Goal: Information Seeking & Learning: Learn about a topic

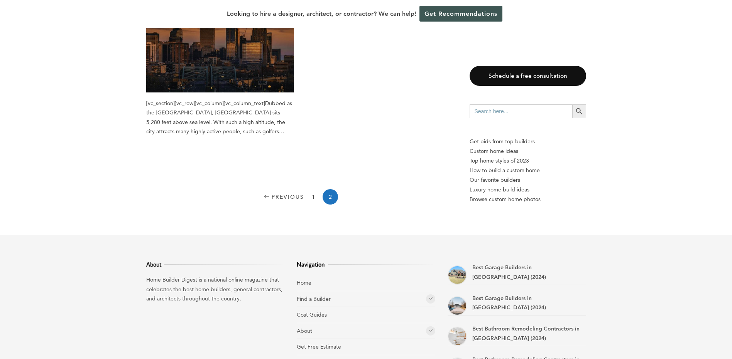
scroll to position [300, 0]
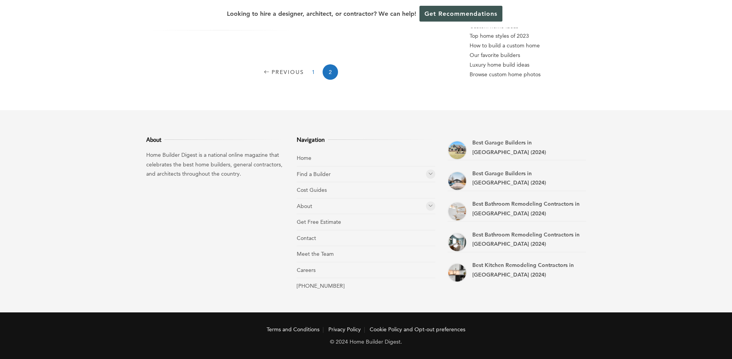
click at [313, 73] on link "1" at bounding box center [312, 71] width 15 height 15
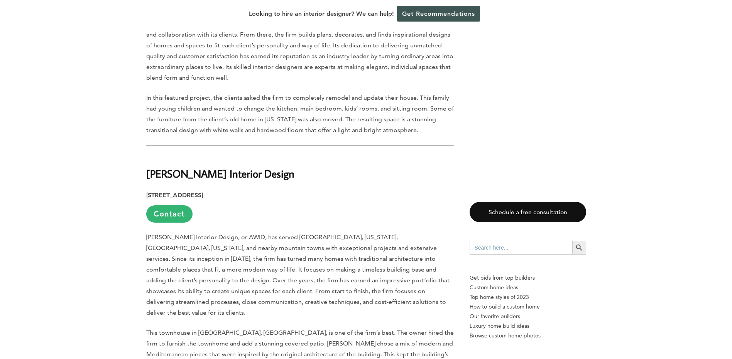
scroll to position [1808, 0]
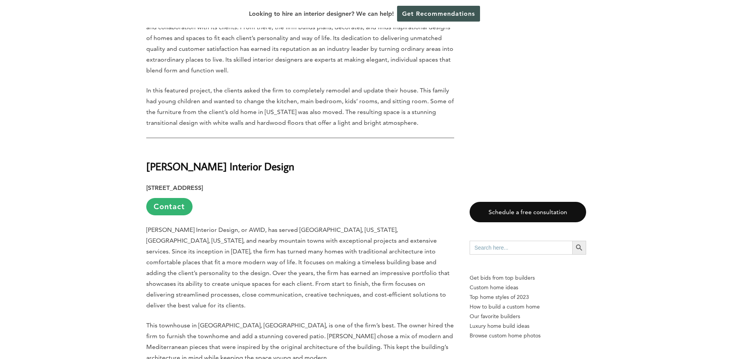
click at [194, 160] on strong "[PERSON_NAME] Interior Design" at bounding box center [220, 167] width 148 height 14
click at [160, 160] on strong "[PERSON_NAME] Interior Design" at bounding box center [220, 167] width 148 height 14
drag, startPoint x: 160, startPoint y: 118, endPoint x: 307, endPoint y: 119, distance: 147.3
click at [307, 148] on h2 "[PERSON_NAME] Interior Design" at bounding box center [300, 161] width 308 height 27
copy div "[PERSON_NAME] Interior Design"
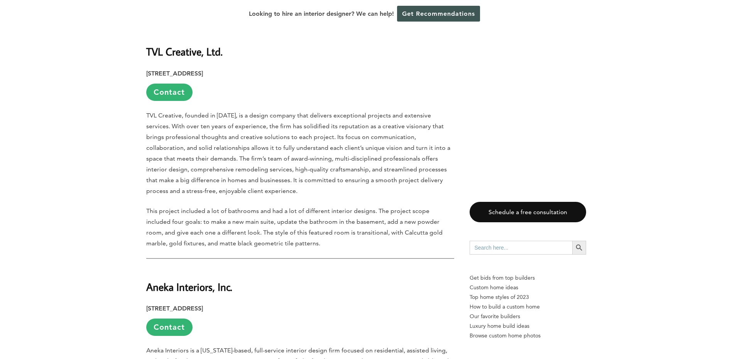
scroll to position [882, 0]
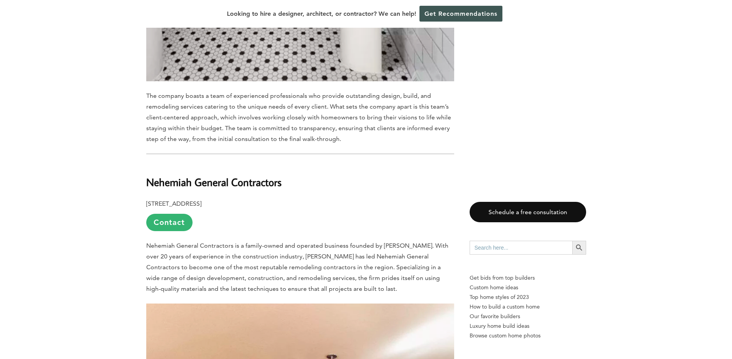
scroll to position [2353, 0]
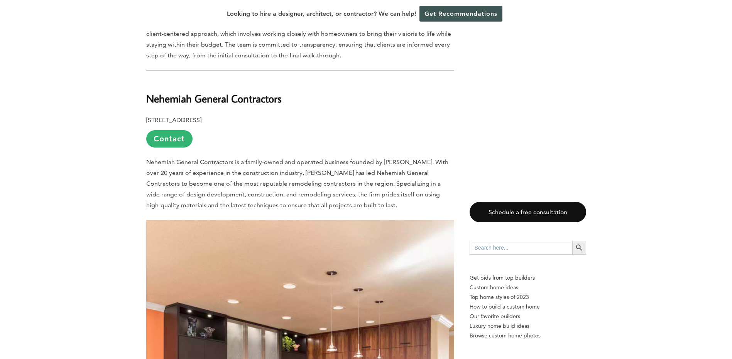
click at [167, 92] on b "Nehemiah General Contractors" at bounding box center [213, 99] width 135 height 14
drag, startPoint x: 167, startPoint y: 59, endPoint x: 257, endPoint y: 66, distance: 89.8
click at [257, 80] on h2 "Nehemiah General Contractors" at bounding box center [300, 93] width 308 height 27
copy b "Nehemiah General Contractors"
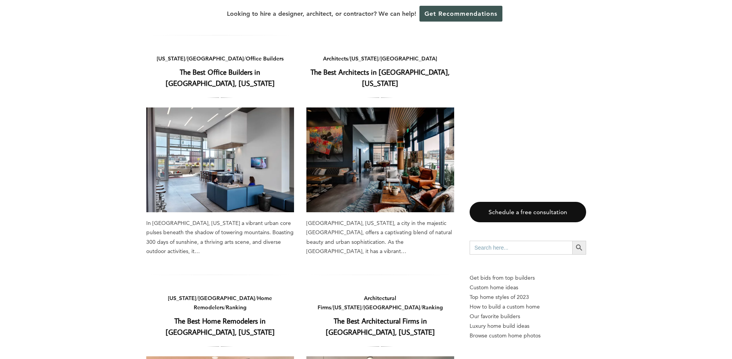
scroll to position [540, 0]
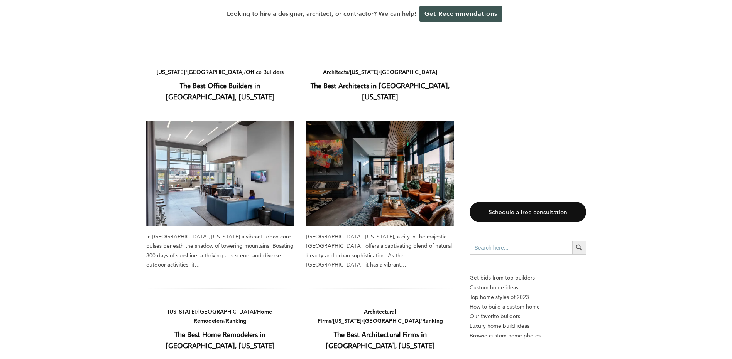
click at [573, 109] on aside "Schedule a free consultation Search for: Search Button Get bids from top builde…" at bounding box center [527, 307] width 116 height 1475
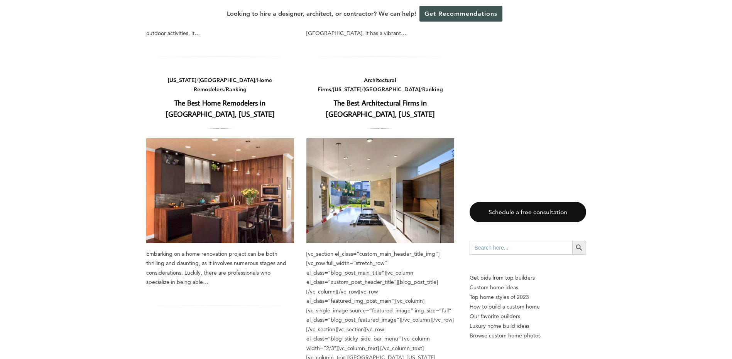
scroll to position [771, 0]
